Goal: Transaction & Acquisition: Book appointment/travel/reservation

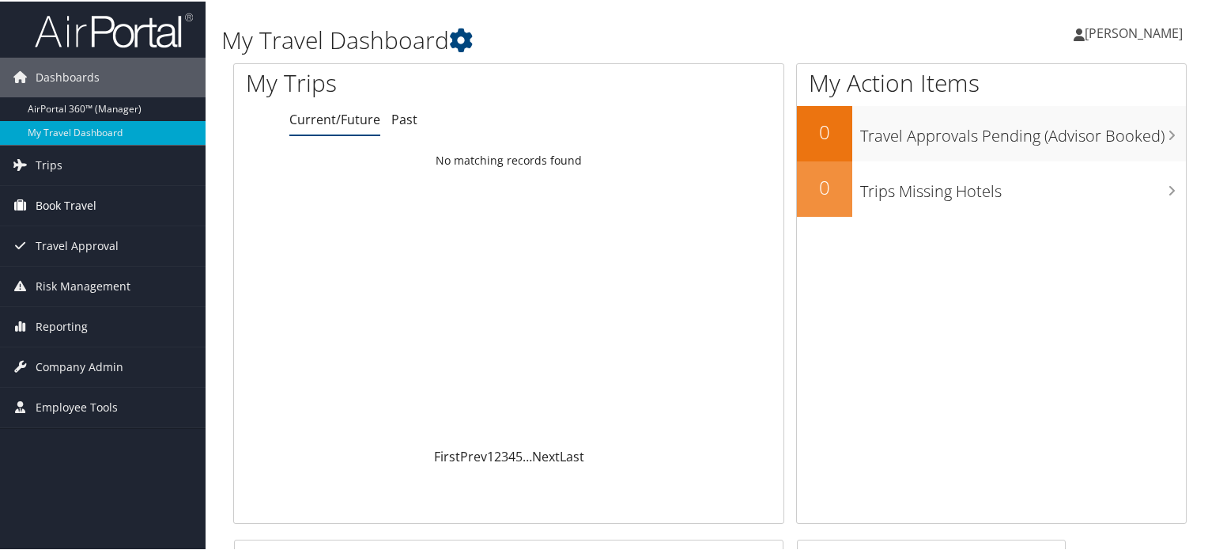
click at [70, 210] on span "Book Travel" at bounding box center [66, 204] width 61 height 40
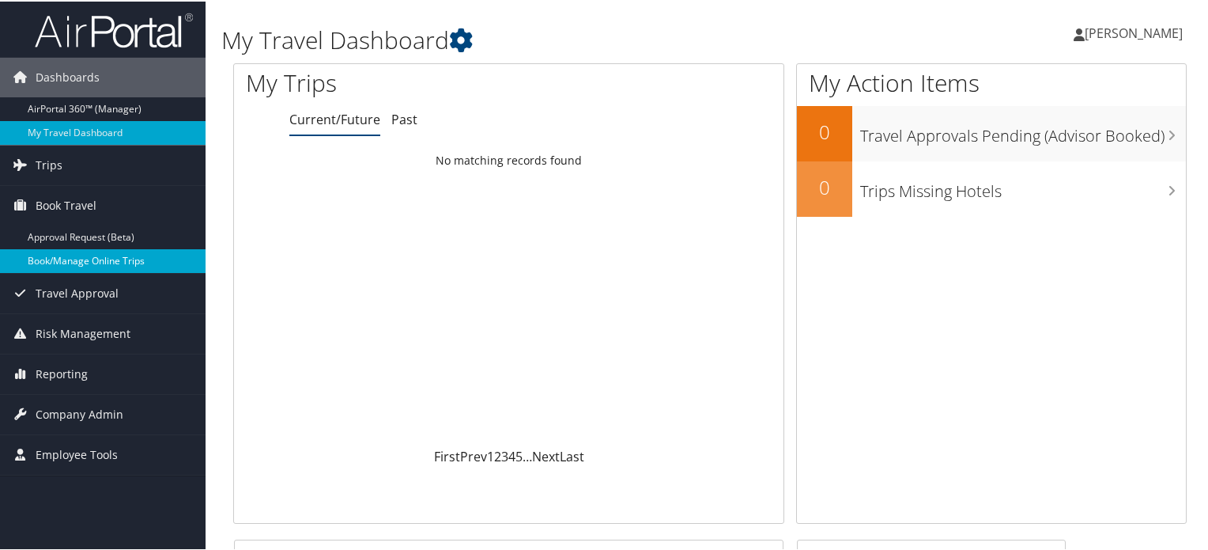
click at [135, 254] on link "Book/Manage Online Trips" at bounding box center [103, 260] width 206 height 24
